Goal: Task Accomplishment & Management: Manage account settings

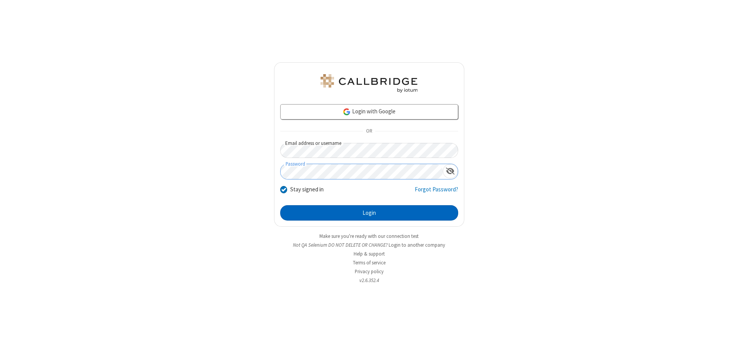
click at [369, 213] on button "Login" at bounding box center [369, 212] width 178 height 15
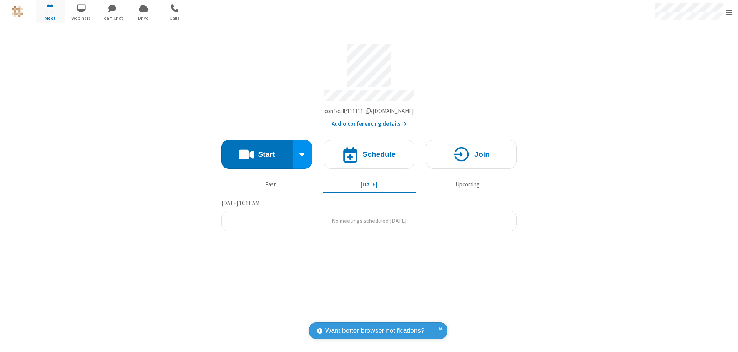
click at [729, 12] on span "Open menu" at bounding box center [729, 12] width 6 height 8
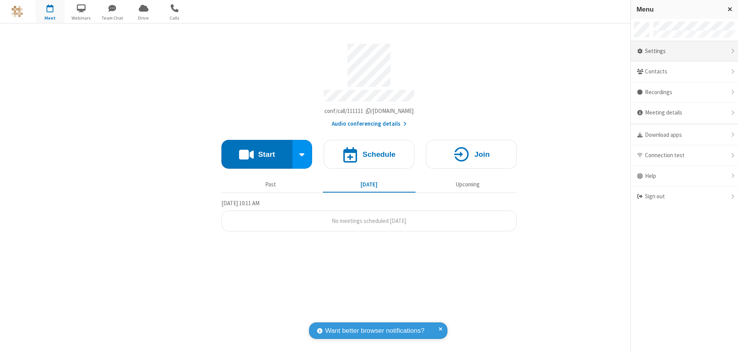
click at [684, 51] on div "Settings" at bounding box center [683, 51] width 107 height 21
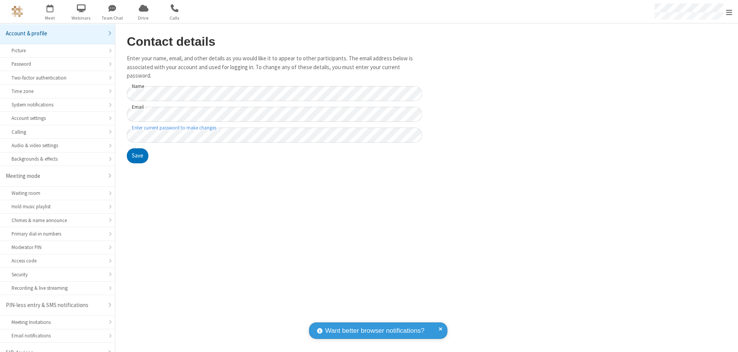
scroll to position [11, 0]
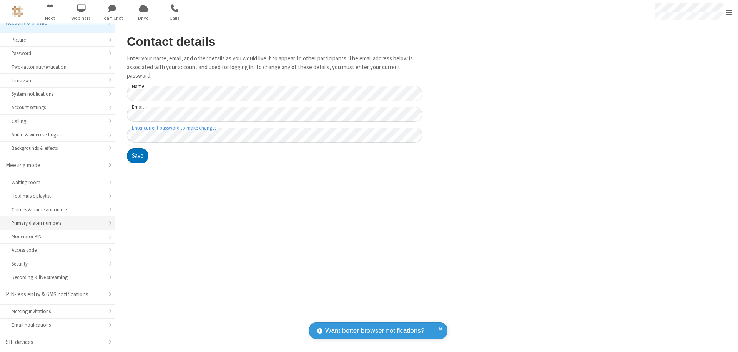
click at [55, 223] on div "Primary dial-in numbers" at bounding box center [58, 222] width 92 height 7
